Goal: Task Accomplishment & Management: Use online tool/utility

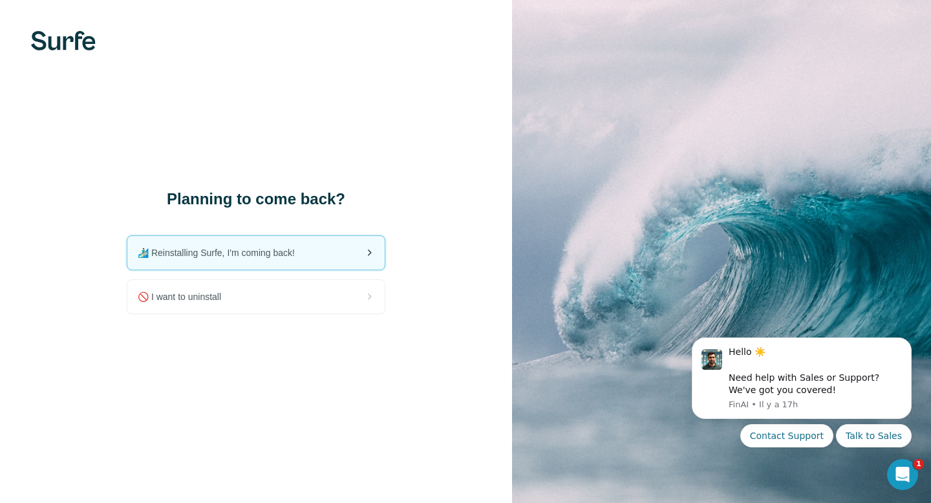
click at [293, 267] on div "🏄🏻‍♂️ Reinstalling Surfe, I'm coming back!" at bounding box center [255, 253] width 257 height 34
